Goal: Task Accomplishment & Management: Manage account settings

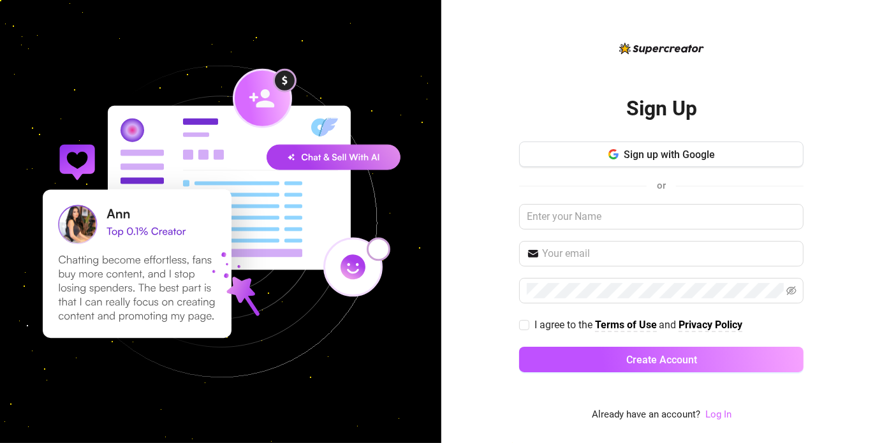
click at [719, 415] on link "Log In" at bounding box center [718, 414] width 26 height 11
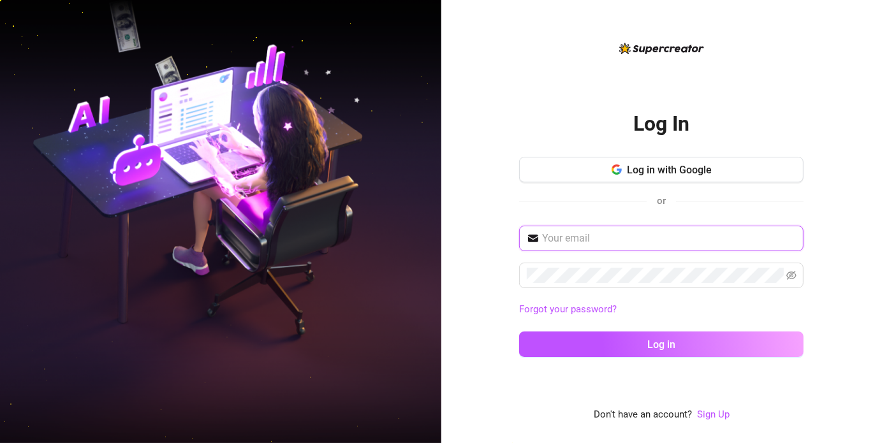
type input "vasilios.tsoutouras@icloud.com"
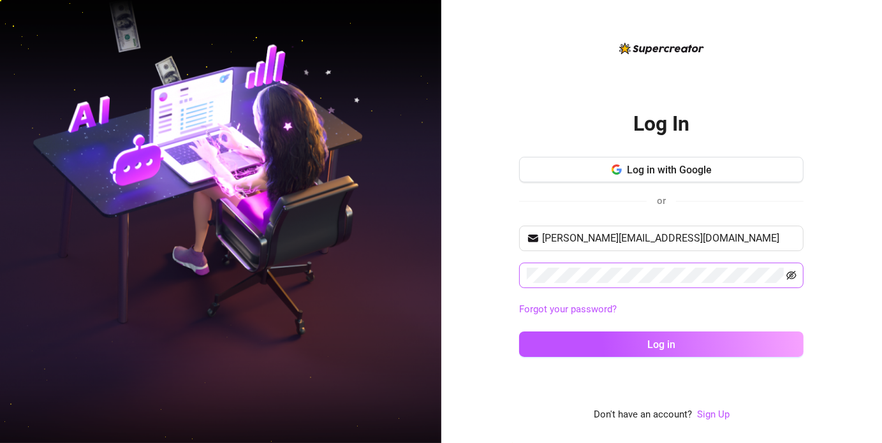
click at [793, 276] on icon "eye-invisible" at bounding box center [791, 276] width 3 height 3
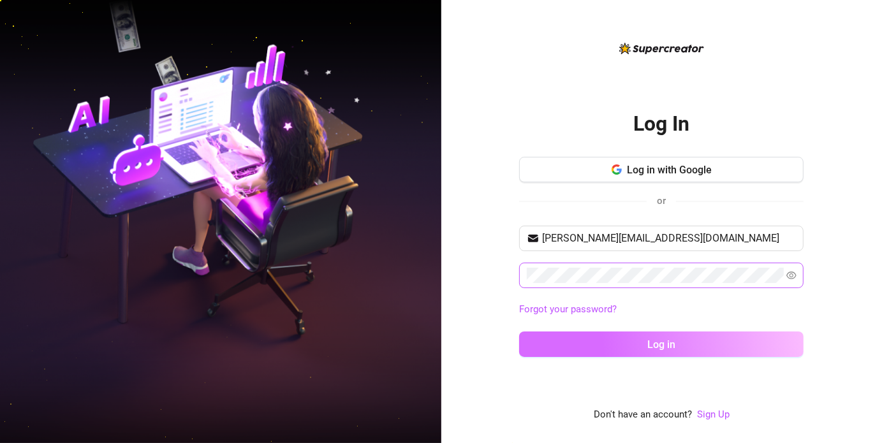
click at [719, 345] on button "Log in" at bounding box center [661, 345] width 284 height 26
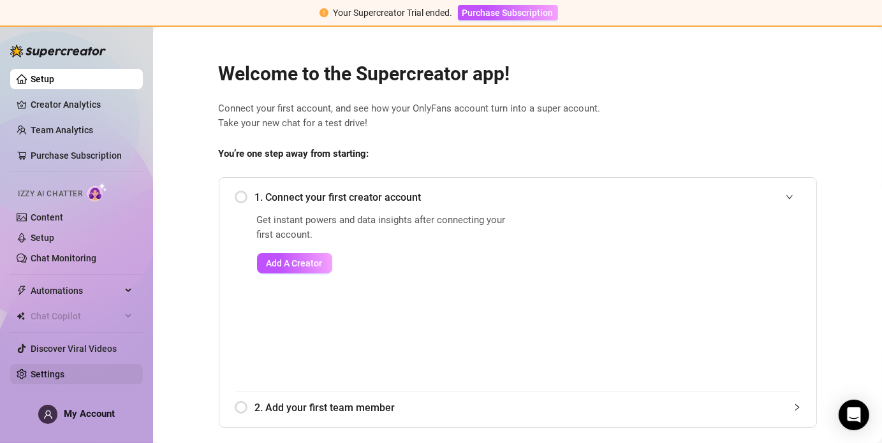
click at [64, 372] on link "Settings" at bounding box center [48, 374] width 34 height 10
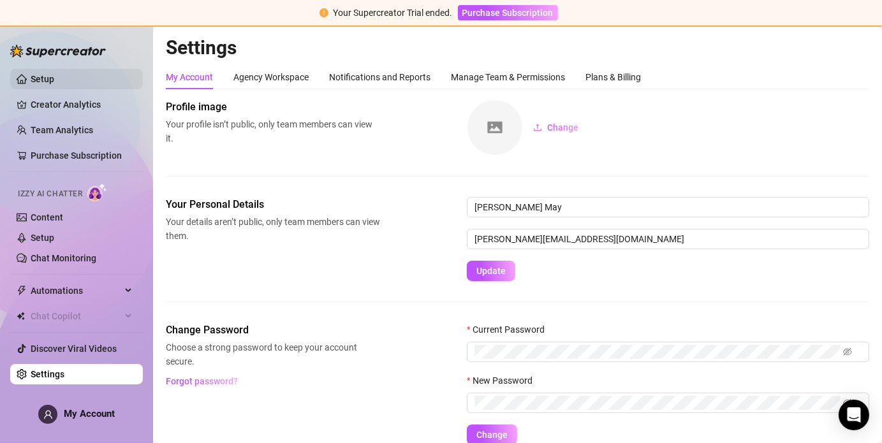
click at [31, 74] on link "Setup" at bounding box center [43, 79] width 24 height 10
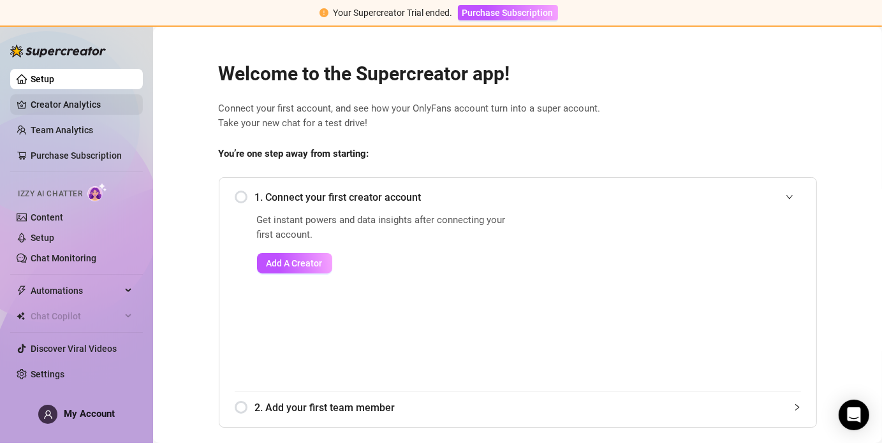
click at [56, 103] on link "Creator Analytics" at bounding box center [82, 104] width 102 height 20
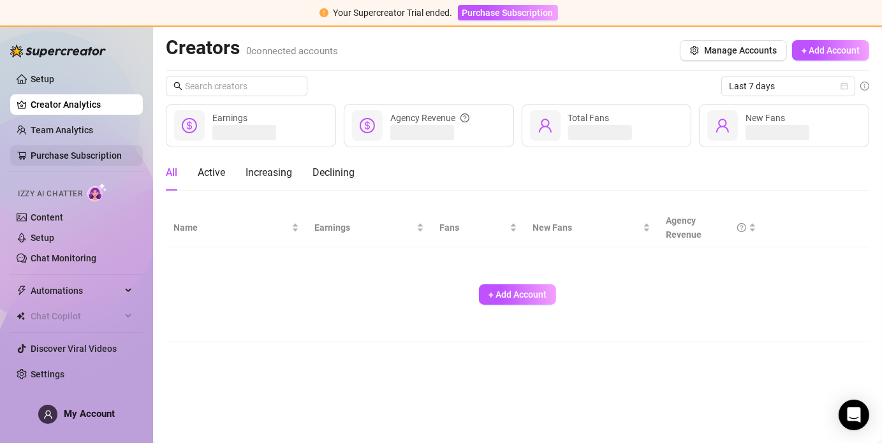
click at [70, 156] on link "Purchase Subscription" at bounding box center [76, 156] width 91 height 10
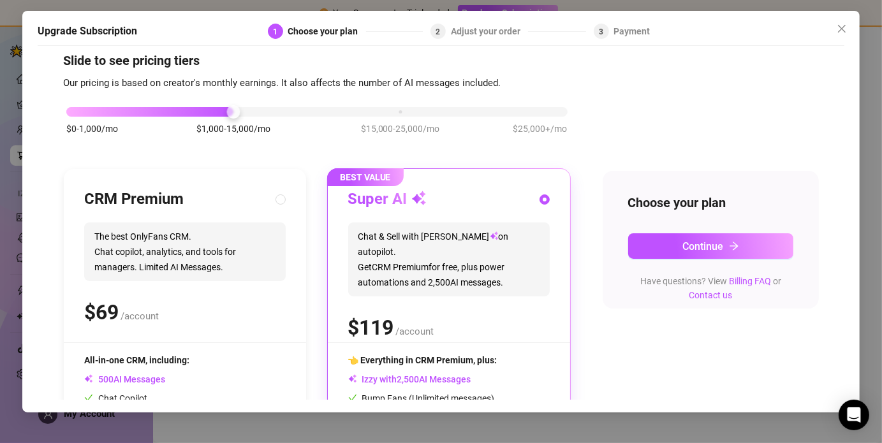
scroll to position [15, 0]
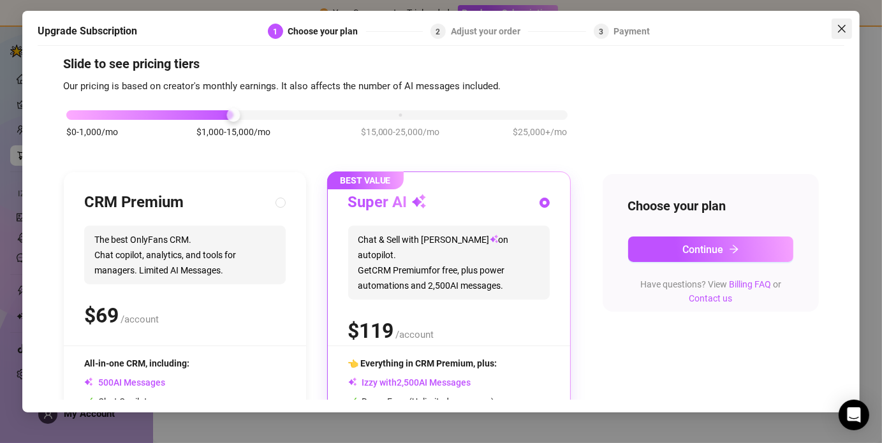
click at [837, 27] on icon "close" at bounding box center [842, 29] width 10 height 10
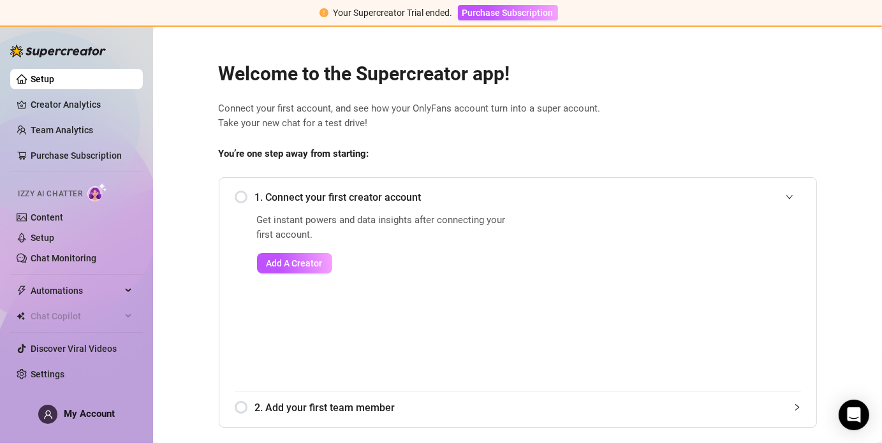
click at [50, 415] on icon "user" at bounding box center [48, 415] width 10 height 10
click at [210, 165] on div "Welcome to the Supercreator app! Connect your first account, and see how your O…" at bounding box center [518, 329] width 619 height 566
click at [114, 415] on span "My Account" at bounding box center [89, 413] width 51 height 11
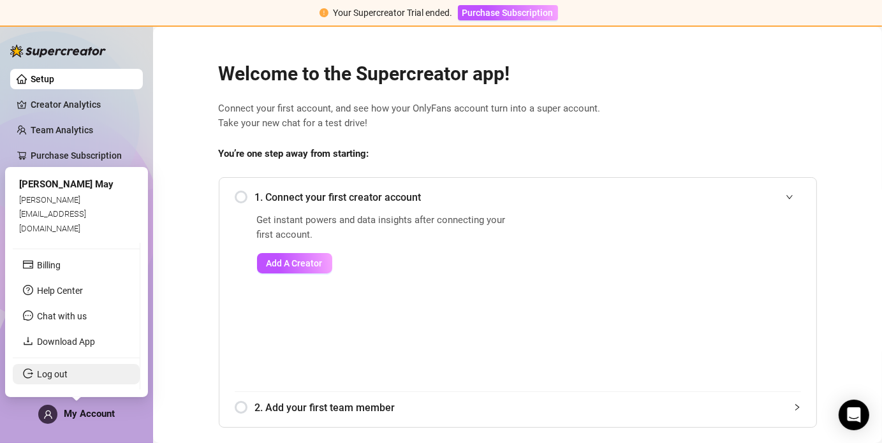
click at [55, 379] on link "Log out" at bounding box center [52, 374] width 31 height 10
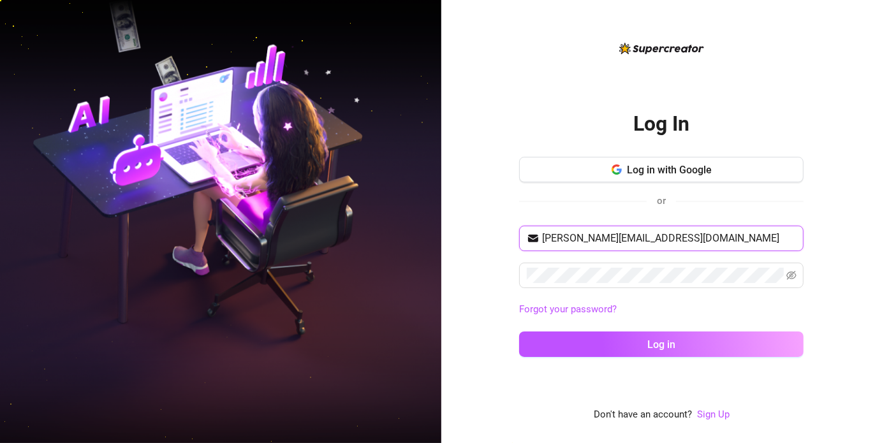
click at [722, 244] on input "[PERSON_NAME][EMAIL_ADDRESS][DOMAIN_NAME]" at bounding box center [669, 238] width 254 height 15
type input "[PERSON_NAME][EMAIL_ADDRESS][DOMAIN_NAME]"
click at [585, 320] on div "[PERSON_NAME][EMAIL_ADDRESS][DOMAIN_NAME] Forgot your password? Log in" at bounding box center [661, 297] width 284 height 143
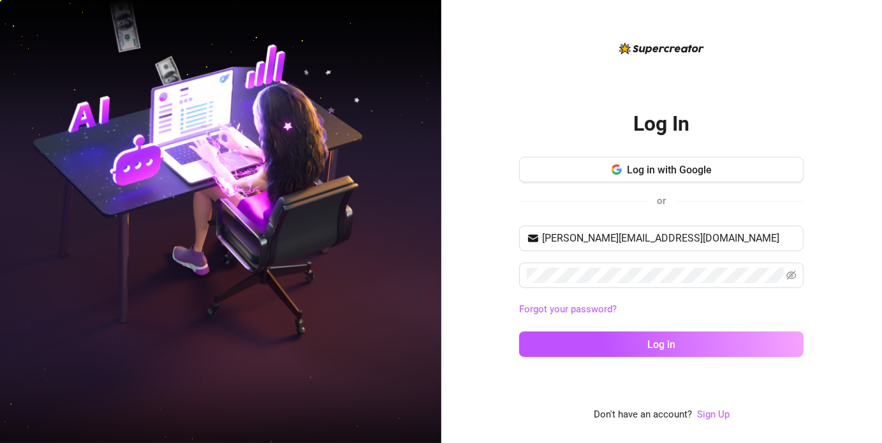
click at [580, 316] on link "Forgot your password?" at bounding box center [661, 309] width 284 height 15
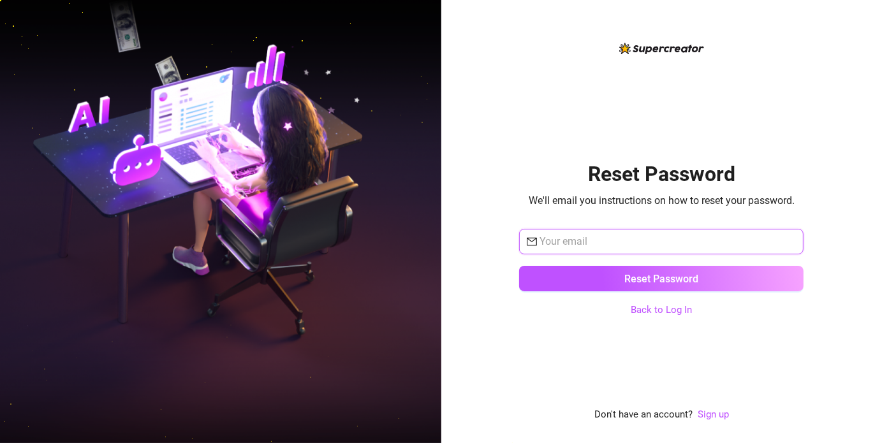
click at [547, 234] on input "text" at bounding box center [668, 241] width 256 height 15
type input "[PERSON_NAME][EMAIL_ADDRESS][DOMAIN_NAME]"
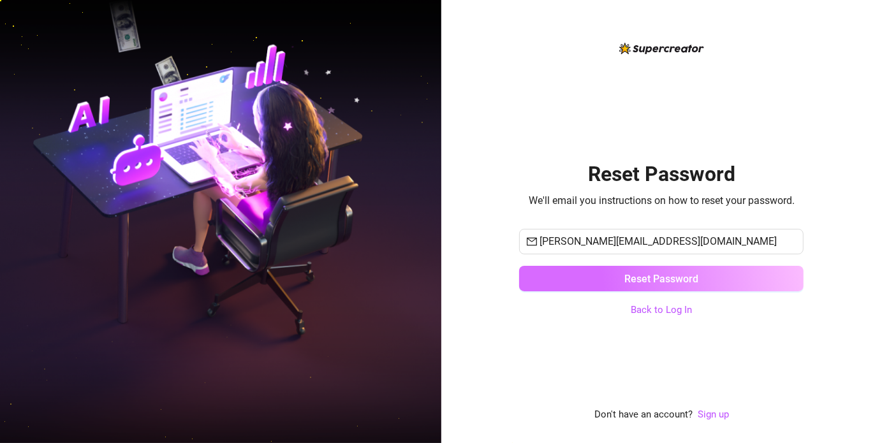
click at [701, 277] on button "Reset Password" at bounding box center [661, 279] width 284 height 26
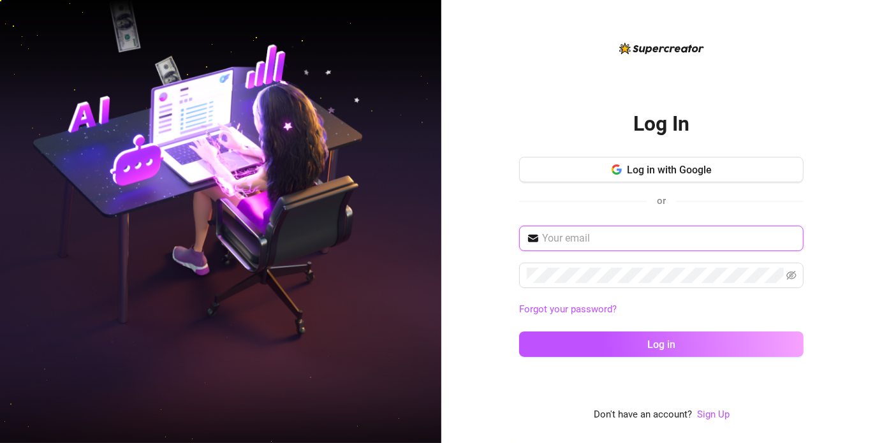
type input "[PERSON_NAME][EMAIL_ADDRESS][DOMAIN_NAME]"
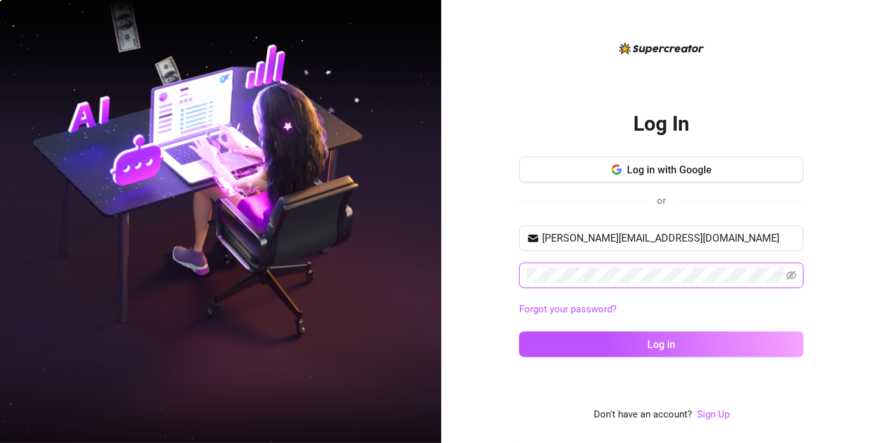
click at [519, 332] on button "Log in" at bounding box center [661, 345] width 284 height 26
